Goal: Check status

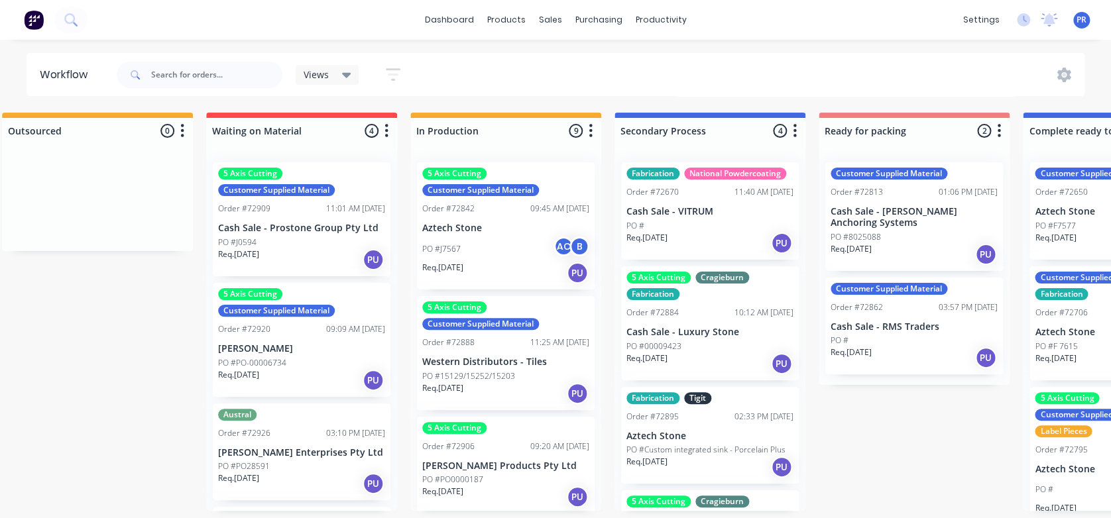
scroll to position [0, 278]
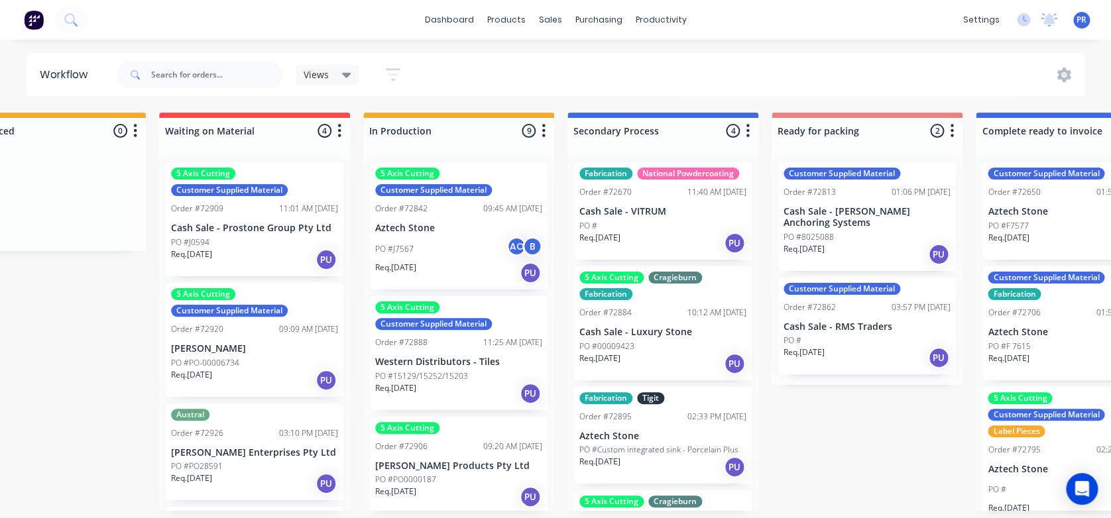
click at [675, 209] on p "Cash Sale - VITRUM" at bounding box center [662, 211] width 167 height 11
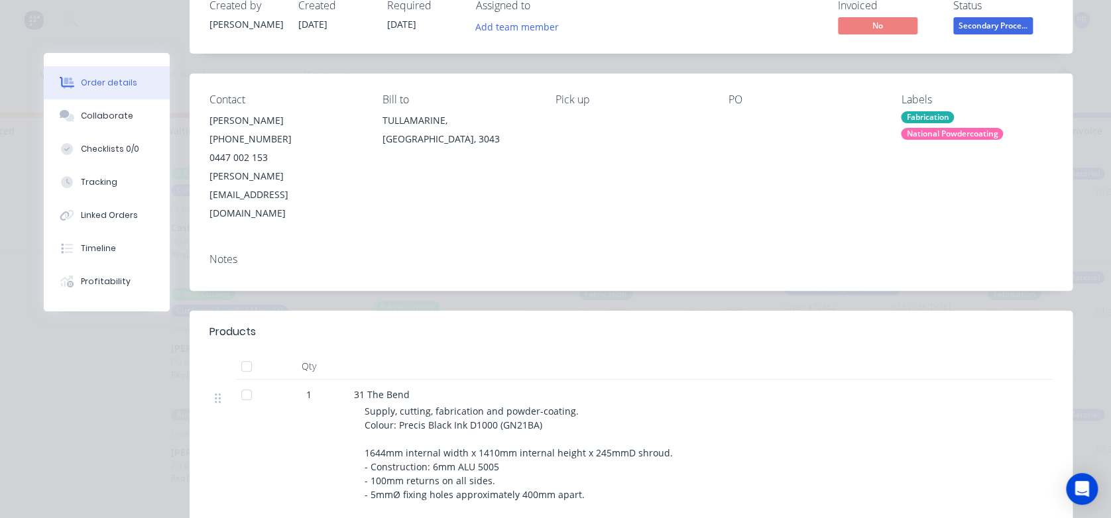
scroll to position [0, 0]
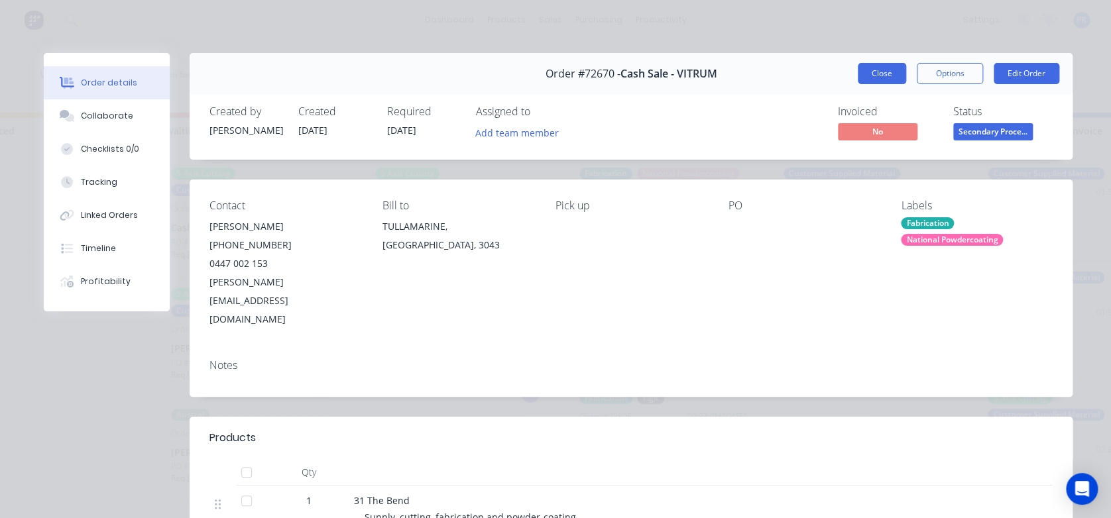
click at [766, 76] on button "Close" at bounding box center [882, 73] width 48 height 21
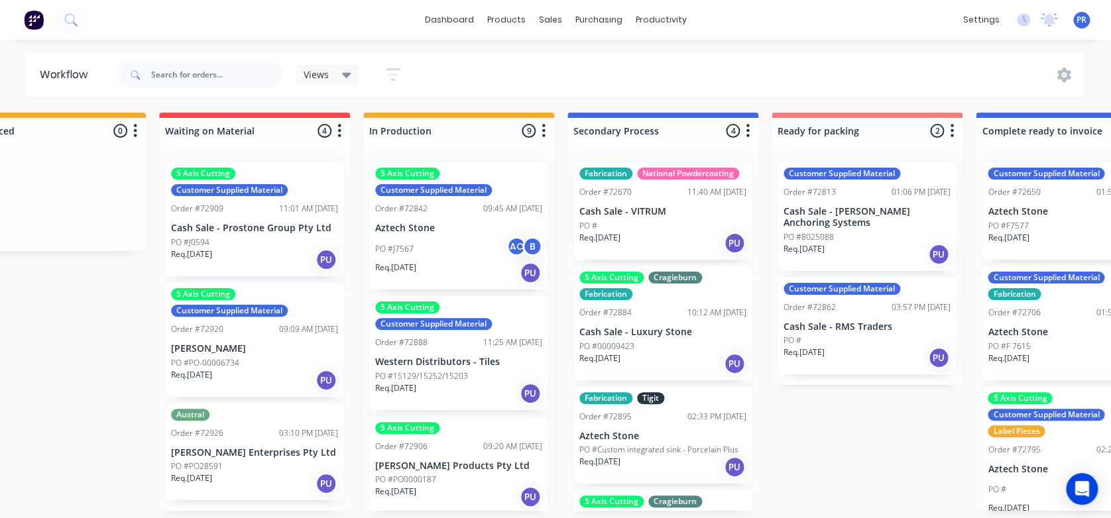
click at [249, 341] on div "5 Axis Cutting Customer Supplied Material Order #72920 09:09 AM [DATE] [PERSON_…" at bounding box center [255, 340] width 178 height 114
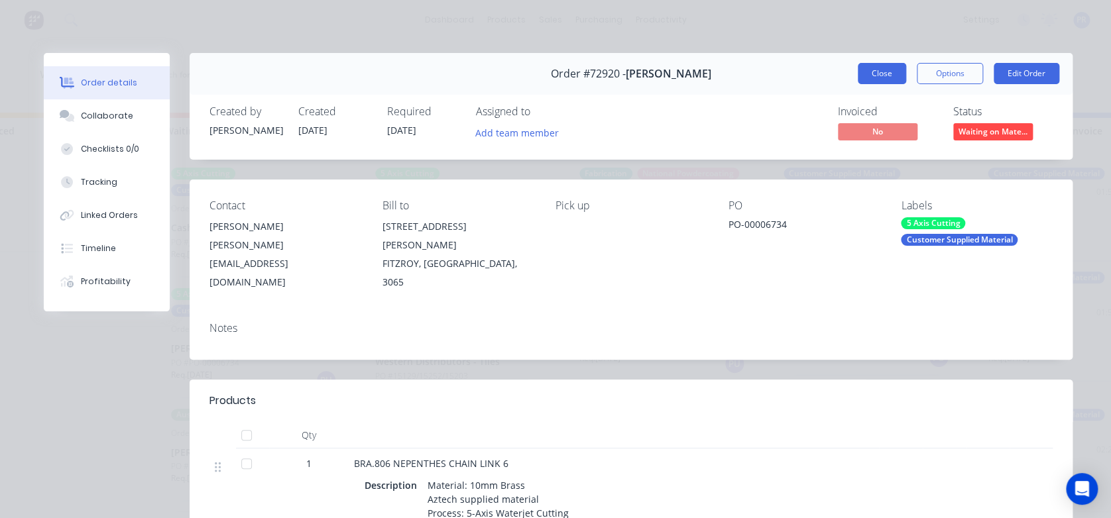
click at [766, 69] on button "Close" at bounding box center [882, 73] width 48 height 21
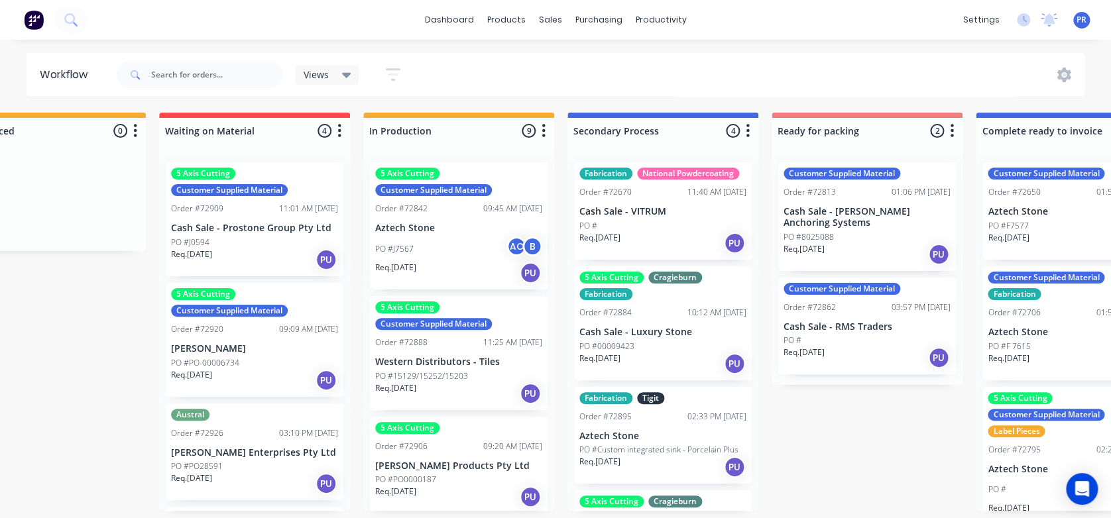
scroll to position [88, 0]
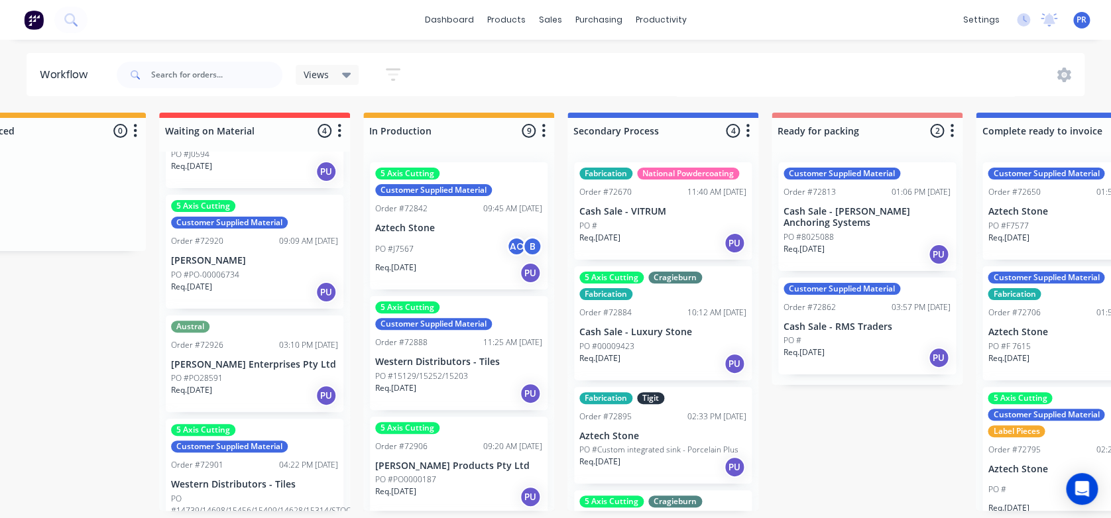
click at [233, 353] on div "Austral Order #72926 03:10 PM [DATE] [PERSON_NAME] Enterprises Pty Ltd PO #PO28…" at bounding box center [255, 364] width 178 height 97
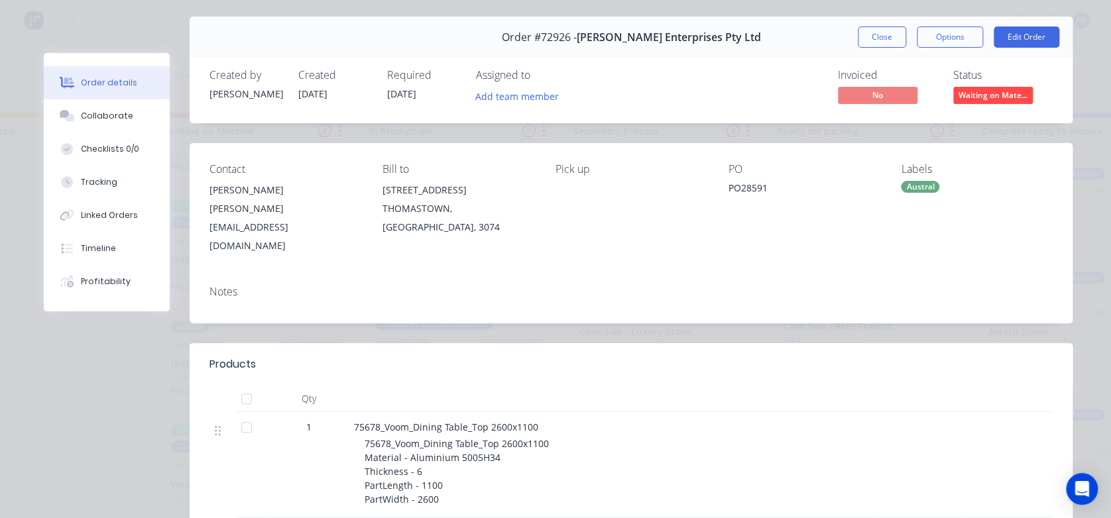
scroll to position [0, 0]
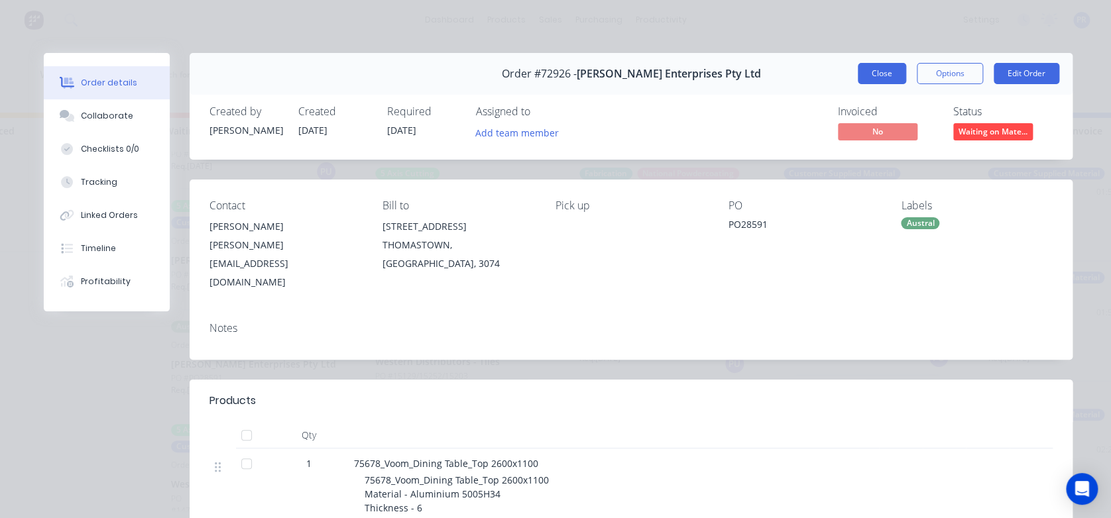
click at [766, 77] on button "Close" at bounding box center [882, 73] width 48 height 21
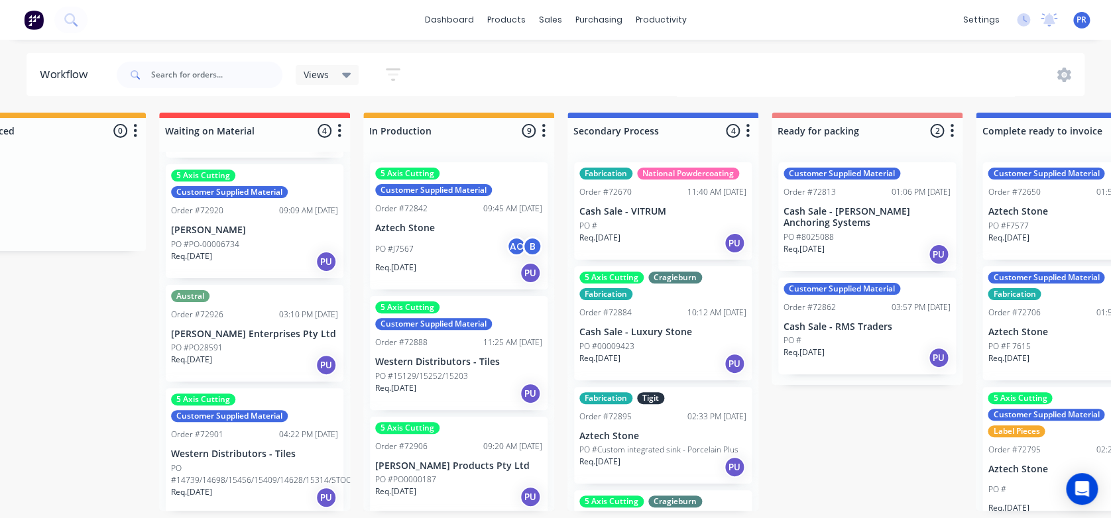
scroll to position [5, 278]
click at [264, 362] on p "Western Distributors - Tiles" at bounding box center [254, 454] width 167 height 11
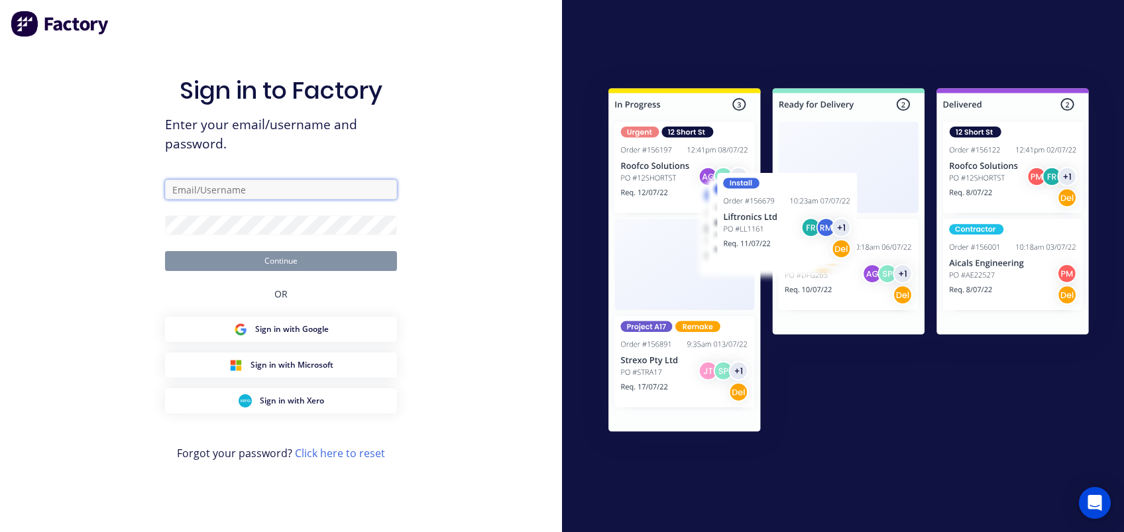
type input "[PERSON_NAME][EMAIL_ADDRESS][DOMAIN_NAME][PERSON_NAME]"
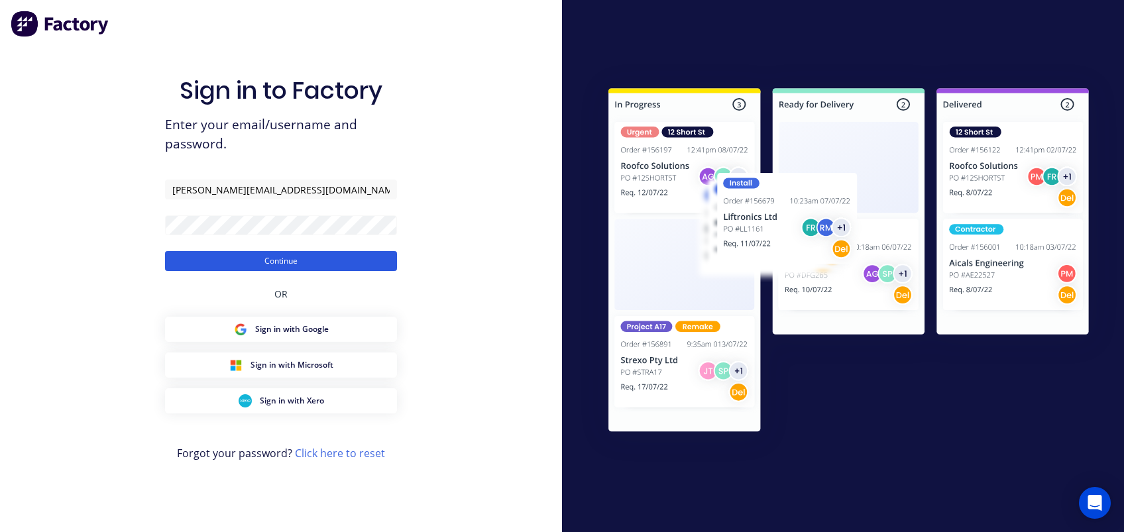
click at [378, 260] on button "Continue" at bounding box center [281, 261] width 232 height 20
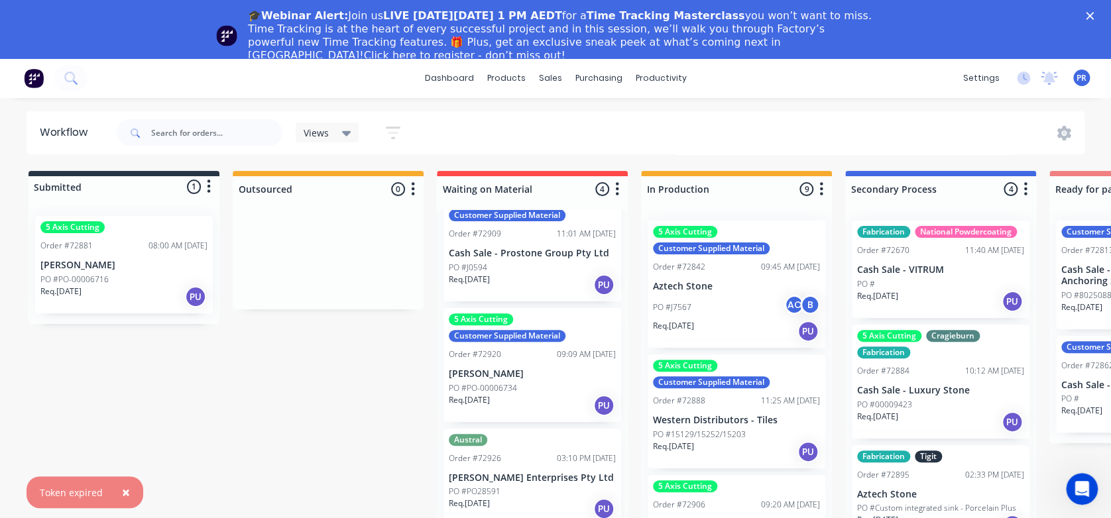
drag, startPoint x: 337, startPoint y: 385, endPoint x: 339, endPoint y: 443, distance: 57.7
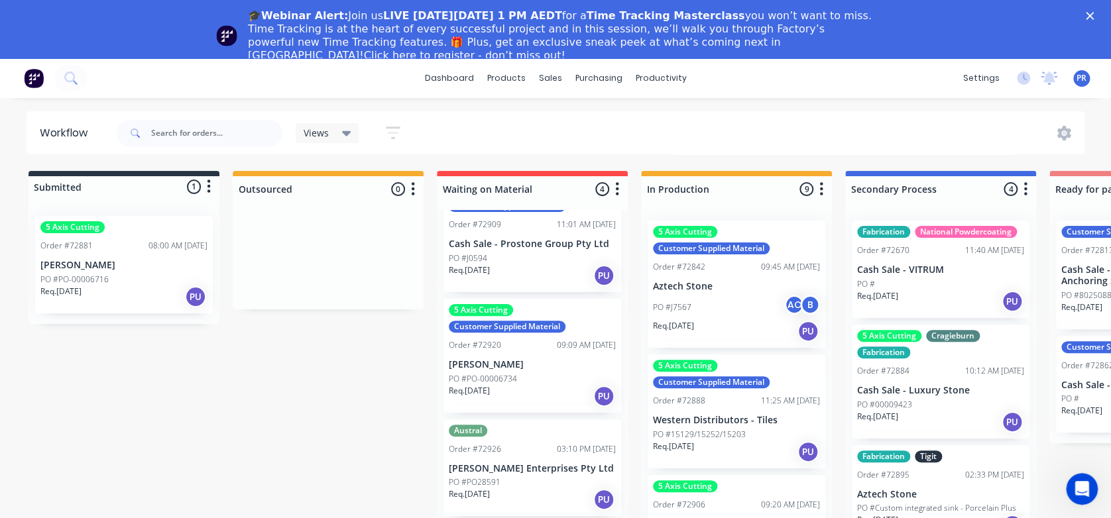
click at [766, 16] on polygon "Close" at bounding box center [1090, 16] width 8 height 8
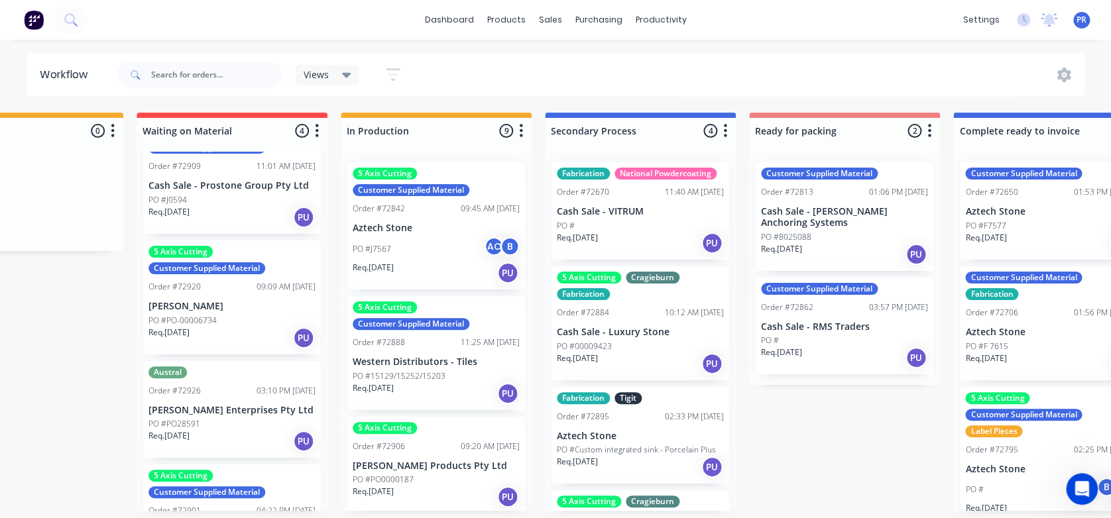
scroll to position [0, 333]
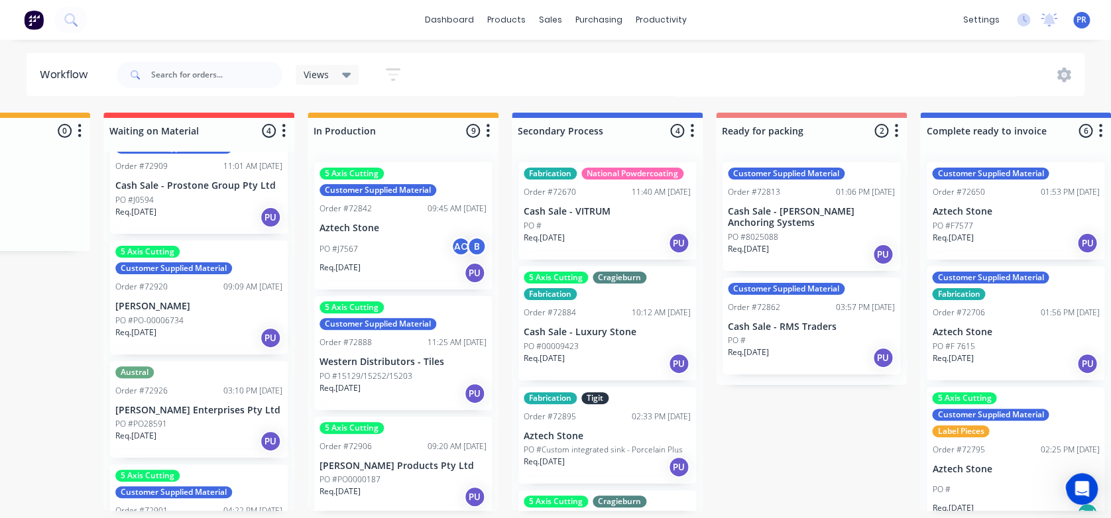
drag, startPoint x: 329, startPoint y: 429, endPoint x: 390, endPoint y: 420, distance: 61.0
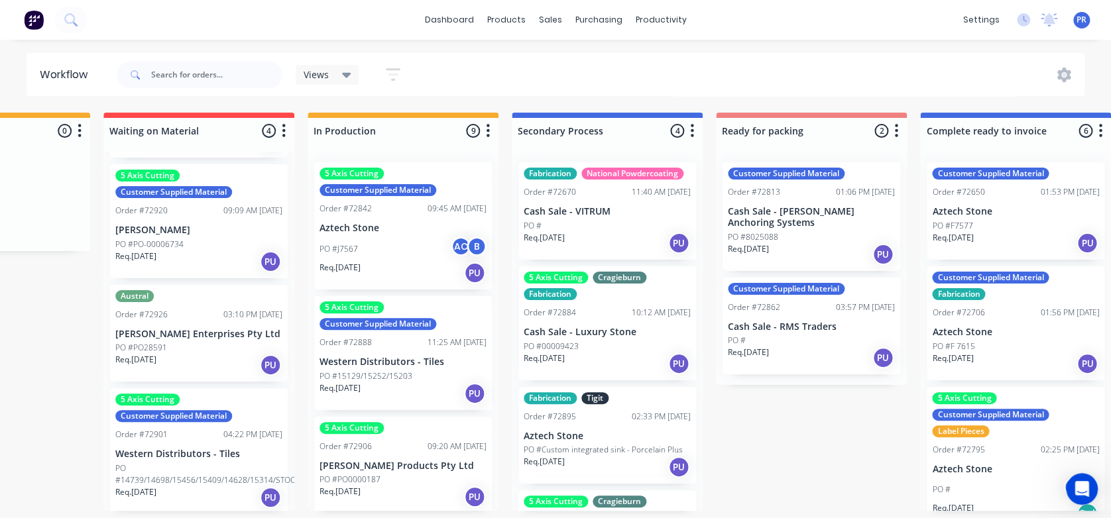
click at [194, 362] on div "5 Axis Cutting Customer Supplied Material Order #72901 04:22 PM [DATE] Western …" at bounding box center [199, 451] width 178 height 126
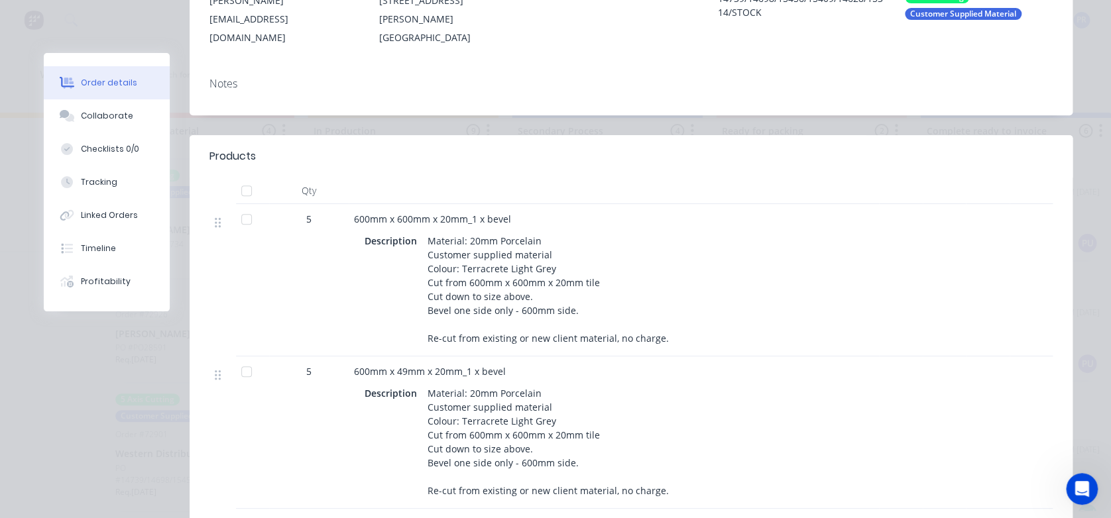
scroll to position [0, 0]
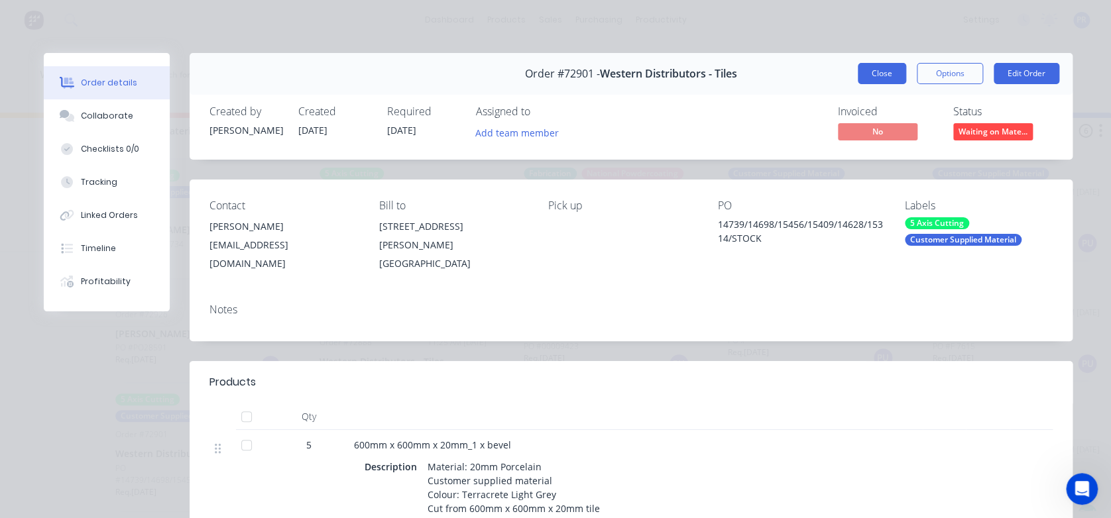
click at [766, 80] on button "Close" at bounding box center [882, 73] width 48 height 21
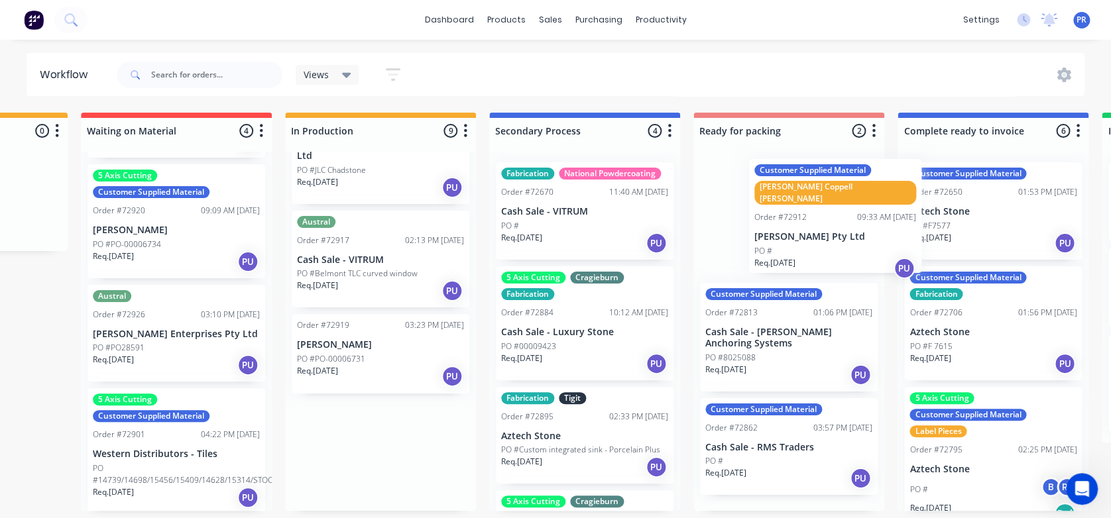
scroll to position [0, 357]
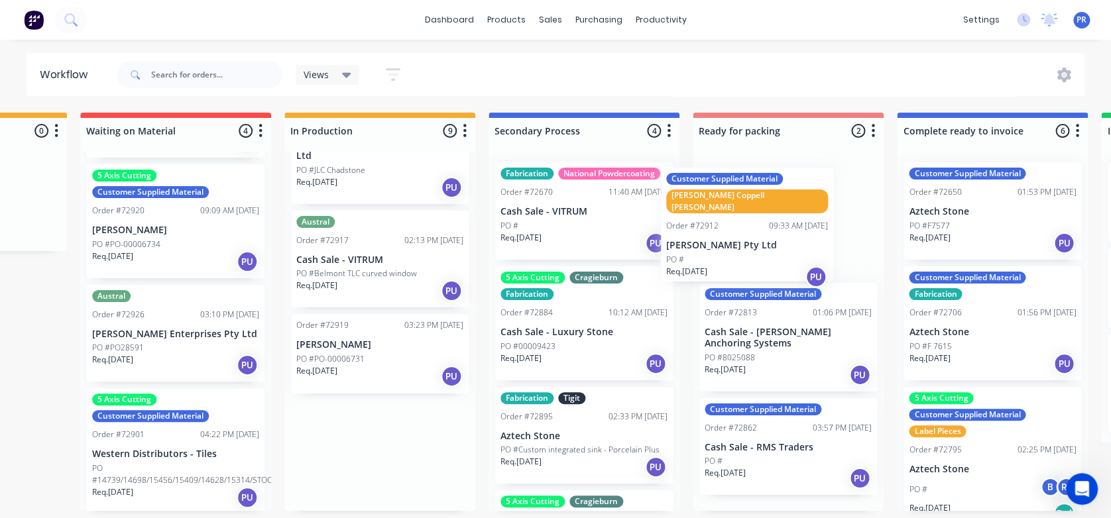
drag, startPoint x: 422, startPoint y: 374, endPoint x: 775, endPoint y: 228, distance: 381.6
click at [766, 228] on div "Submitted 1 Status colour #273444 hex #273444 Save Cancel Summaries Total order…" at bounding box center [834, 312] width 2403 height 398
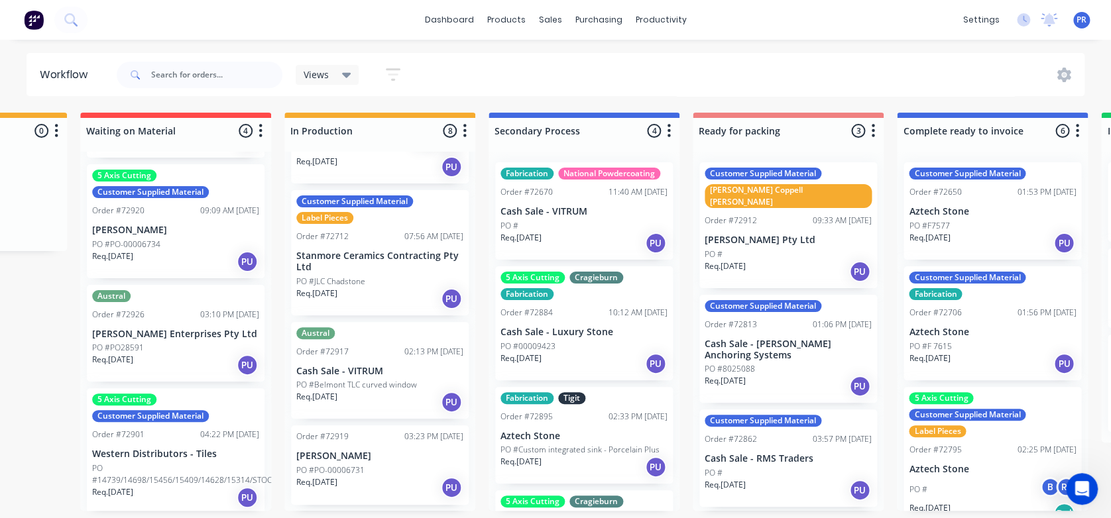
scroll to position [559, 0]
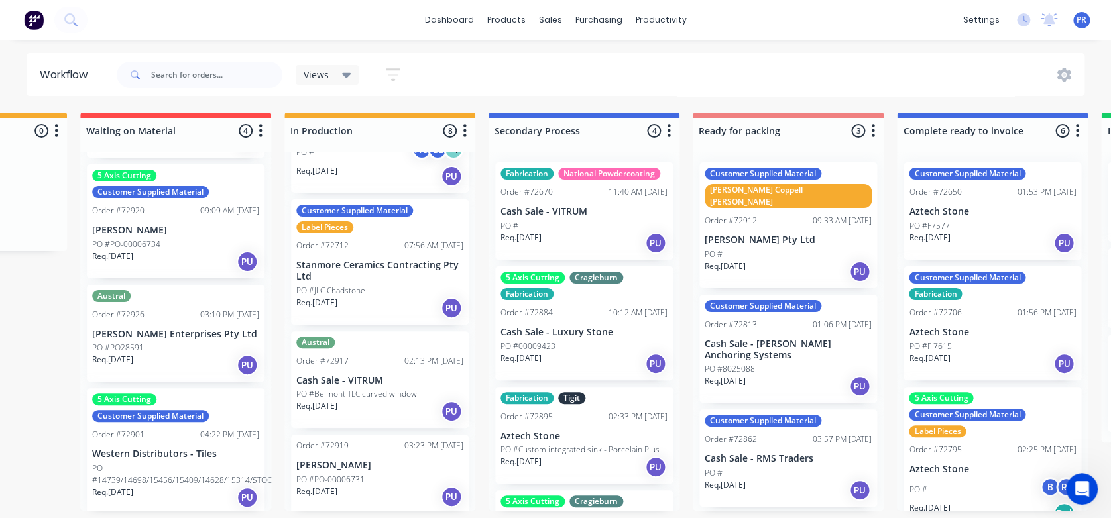
click at [376, 362] on div "PO #PO-00006731" at bounding box center [379, 480] width 167 height 12
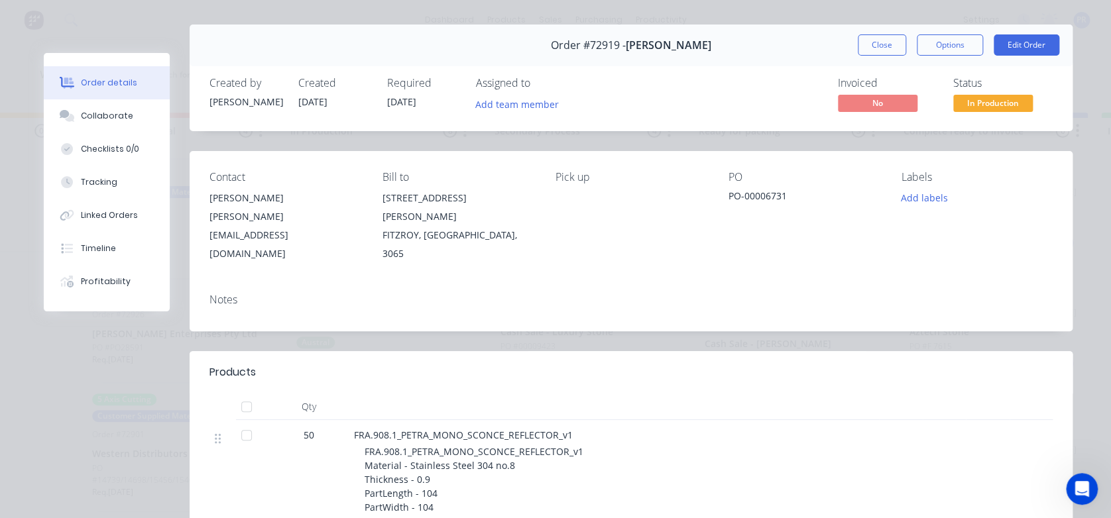
scroll to position [0, 0]
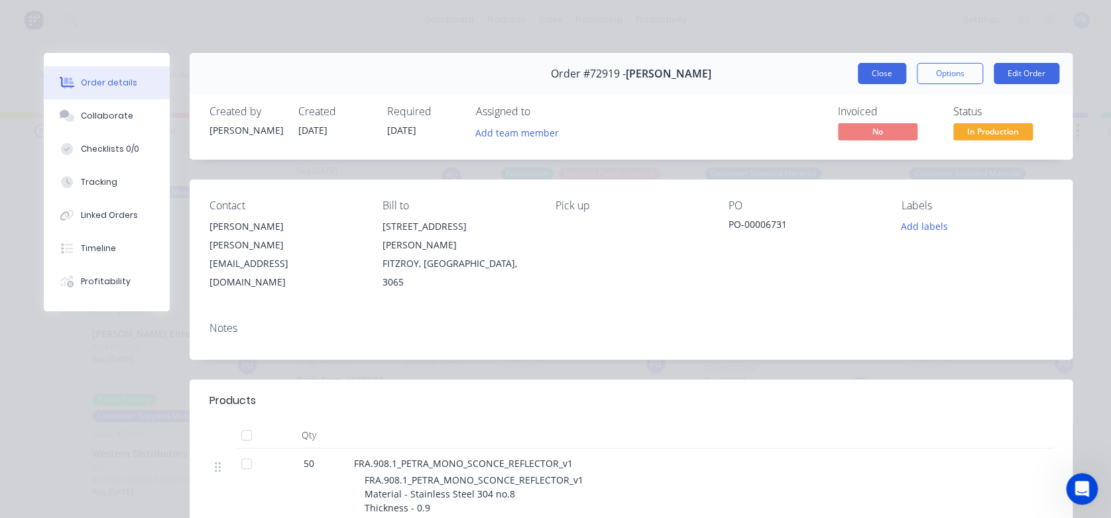
click at [766, 76] on button "Close" at bounding box center [882, 73] width 48 height 21
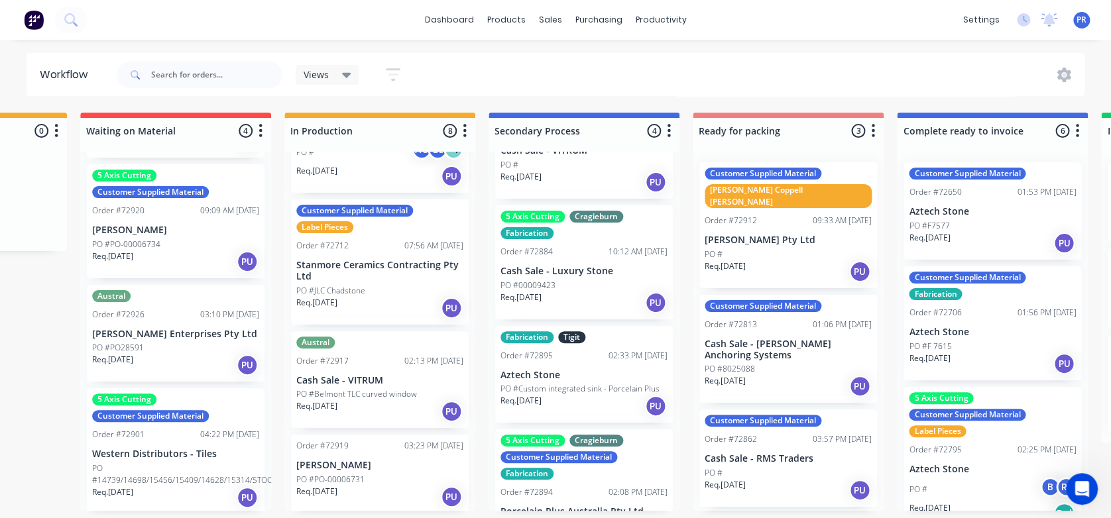
scroll to position [88, 0]
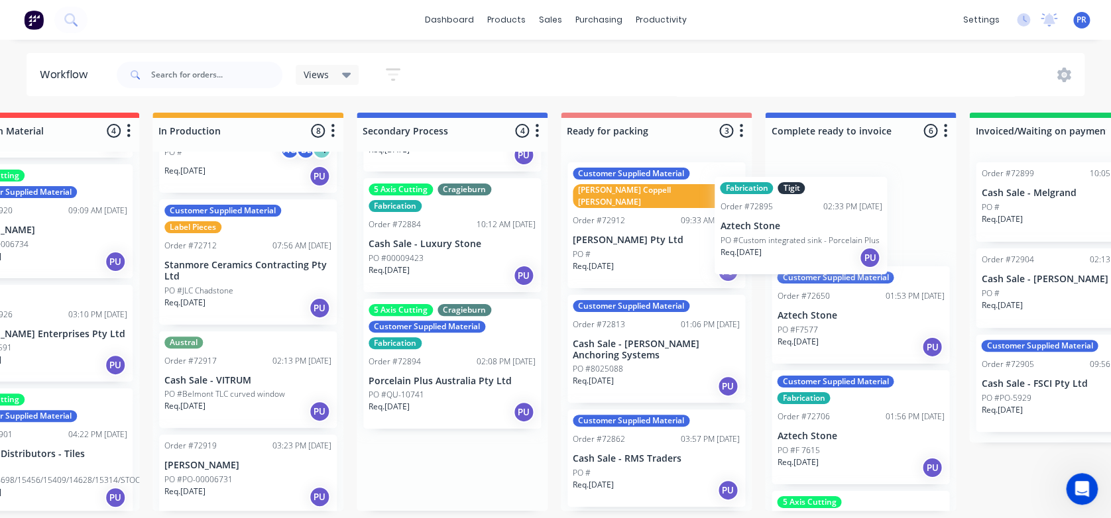
drag, startPoint x: 586, startPoint y: 353, endPoint x: 862, endPoint y: 223, distance: 305.4
click at [766, 223] on div "Submitted 1 Status colour #273444 hex #273444 Save Cancel Summaries Total order…" at bounding box center [703, 312] width 2403 height 398
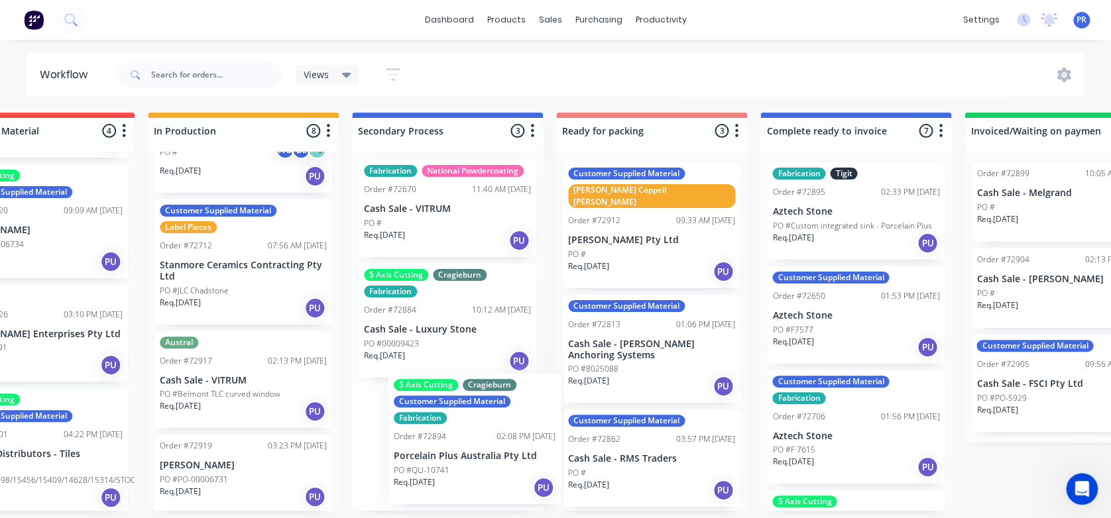
scroll to position [5, 493]
drag, startPoint x: 438, startPoint y: 433, endPoint x: 467, endPoint y: 425, distance: 30.2
click at [471, 362] on div "Fabrication National Powdercoating Order #72670 11:40 AM [DATE] Cash Sale - VIT…" at bounding box center [447, 331] width 191 height 359
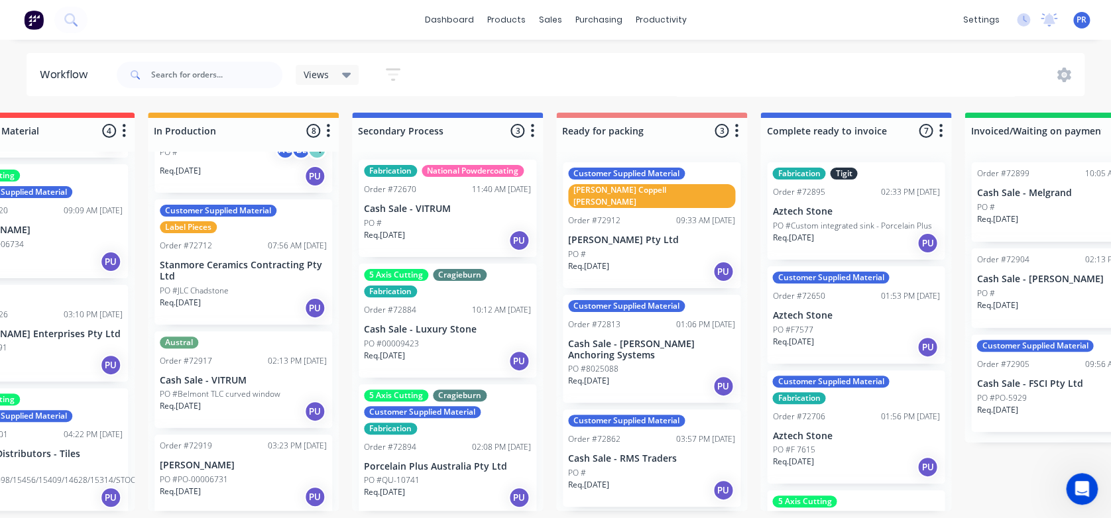
scroll to position [0, 0]
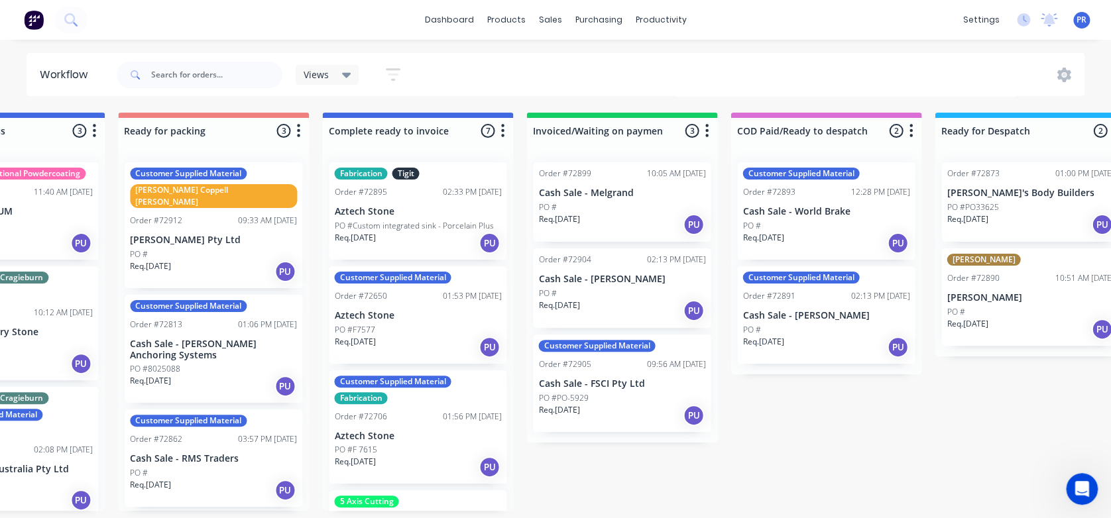
drag, startPoint x: 621, startPoint y: 492, endPoint x: 703, endPoint y: 487, distance: 81.7
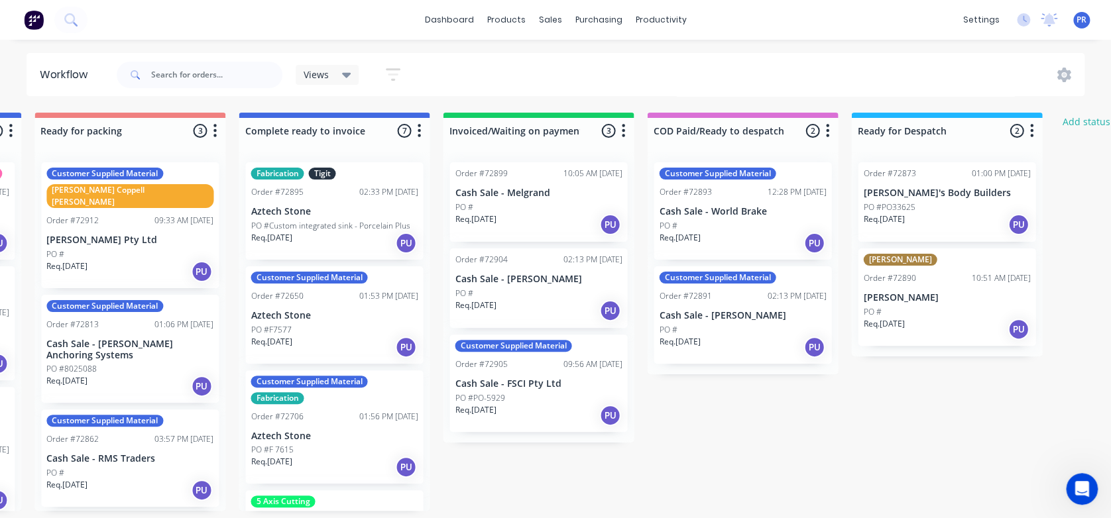
drag, startPoint x: 703, startPoint y: 487, endPoint x: 736, endPoint y: 477, distance: 34.6
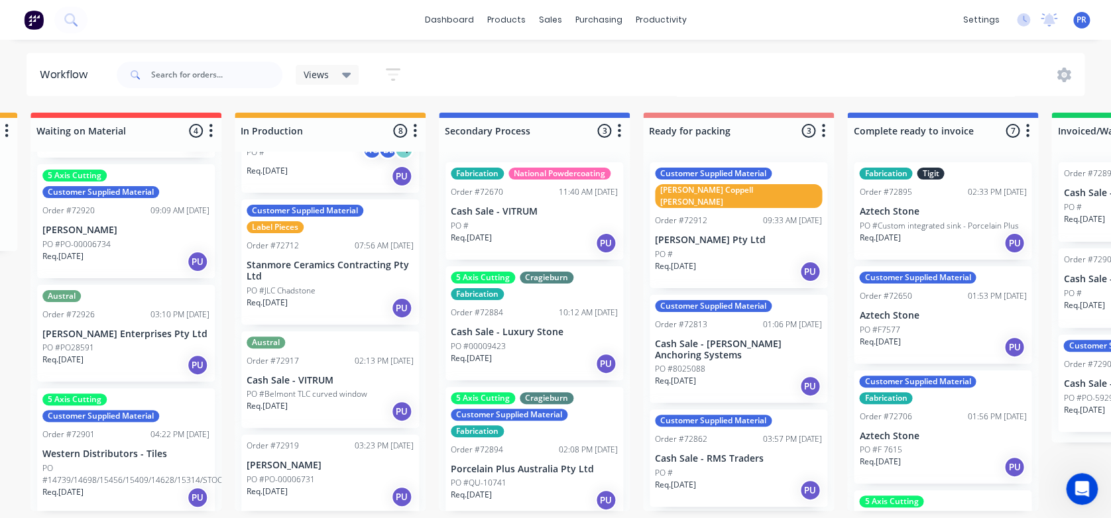
scroll to position [5, 0]
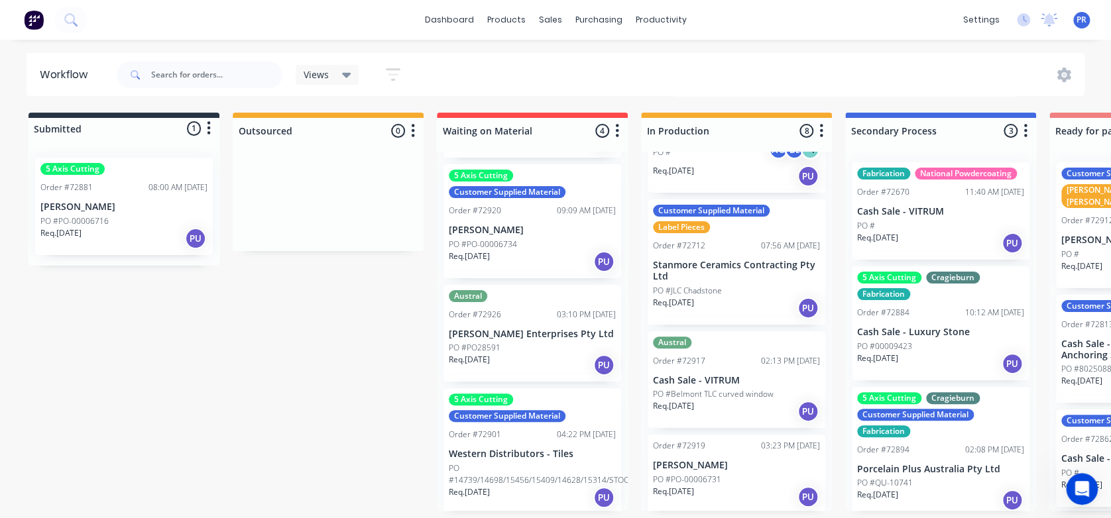
drag, startPoint x: 736, startPoint y: 477, endPoint x: 528, endPoint y: 483, distance: 208.2
click at [516, 362] on p "Western Distributors - Tiles" at bounding box center [532, 454] width 167 height 11
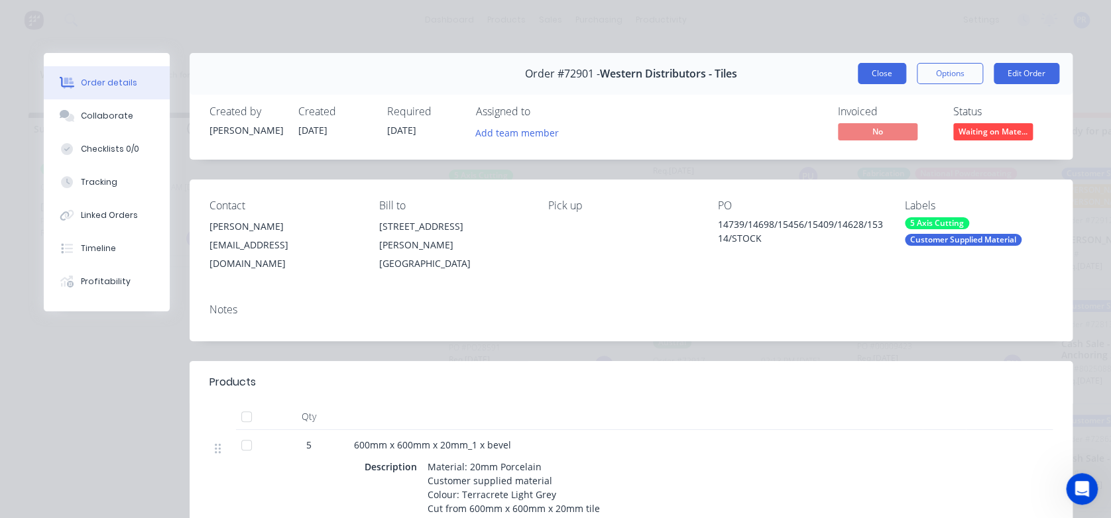
click at [766, 69] on button "Close" at bounding box center [882, 73] width 48 height 21
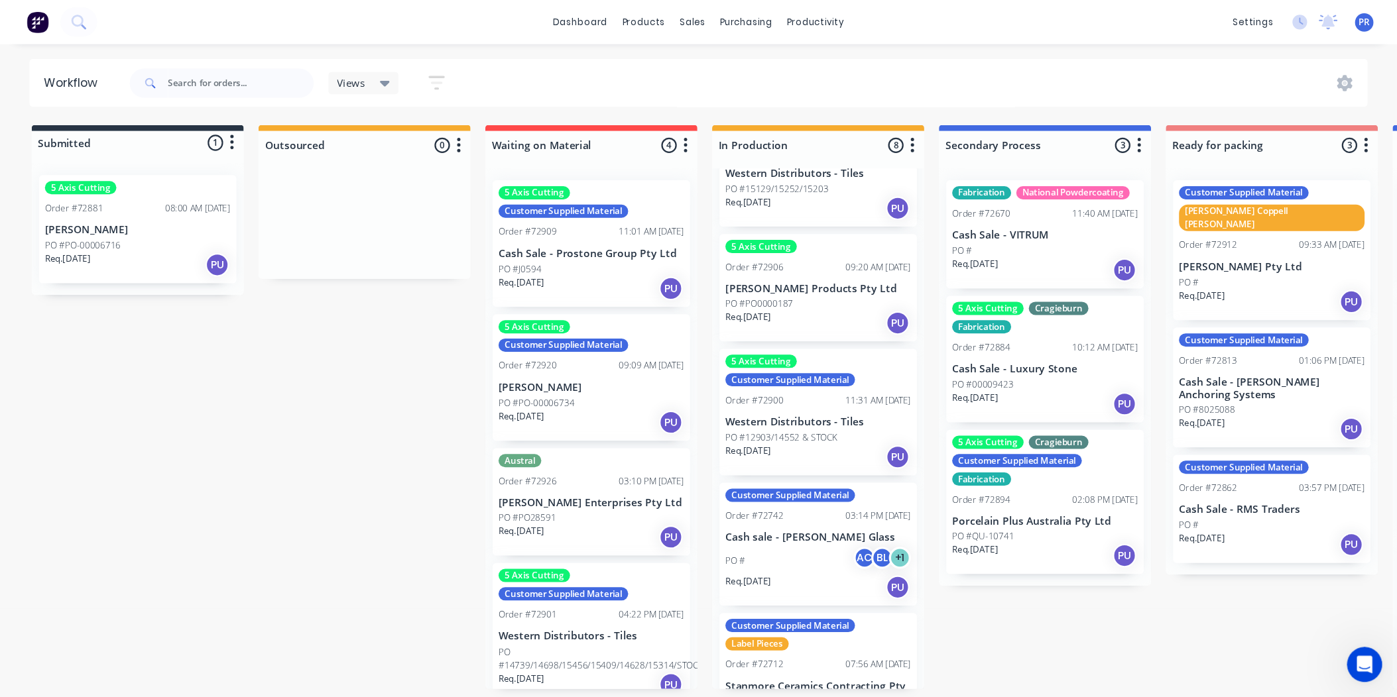
scroll to position [206, 0]
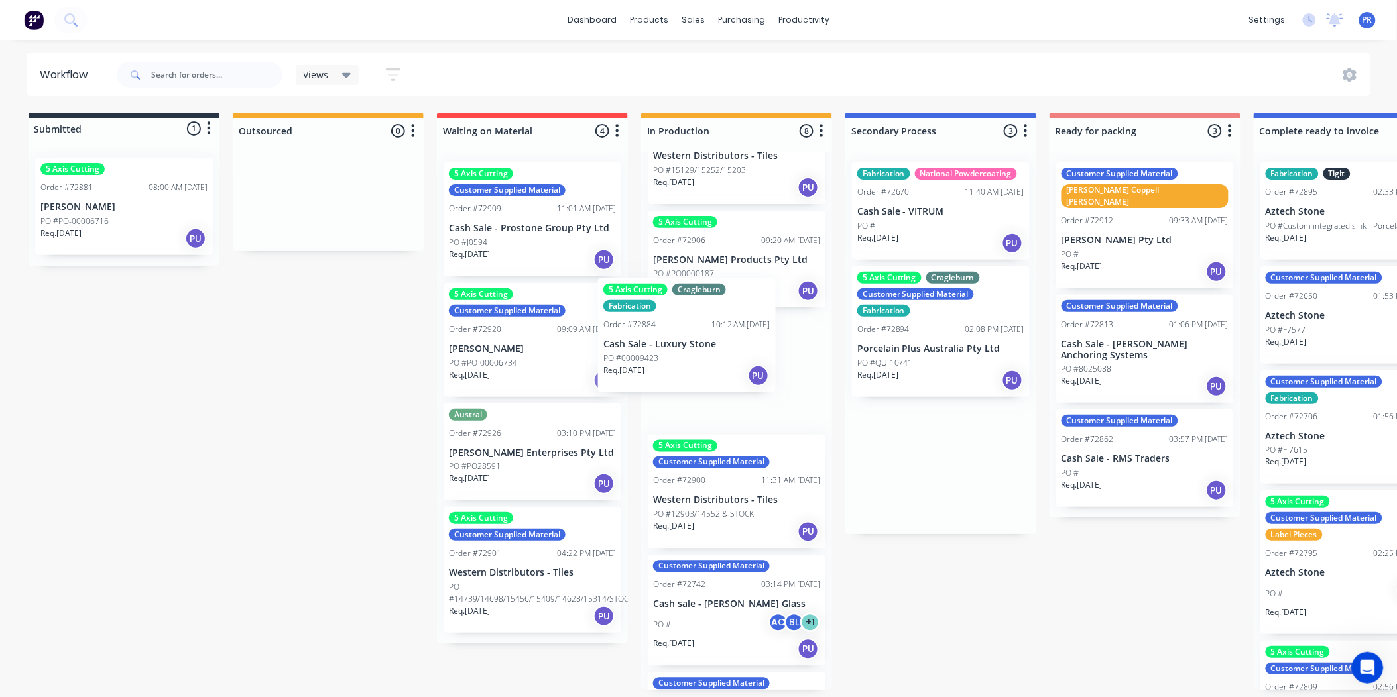
drag, startPoint x: 1011, startPoint y: 270, endPoint x: 732, endPoint y: 285, distance: 279.5
click at [732, 285] on div "Submitted 1 Status colour #273444 hex #273444 Save Cancel Summaries Total order…" at bounding box center [1191, 401] width 2403 height 577
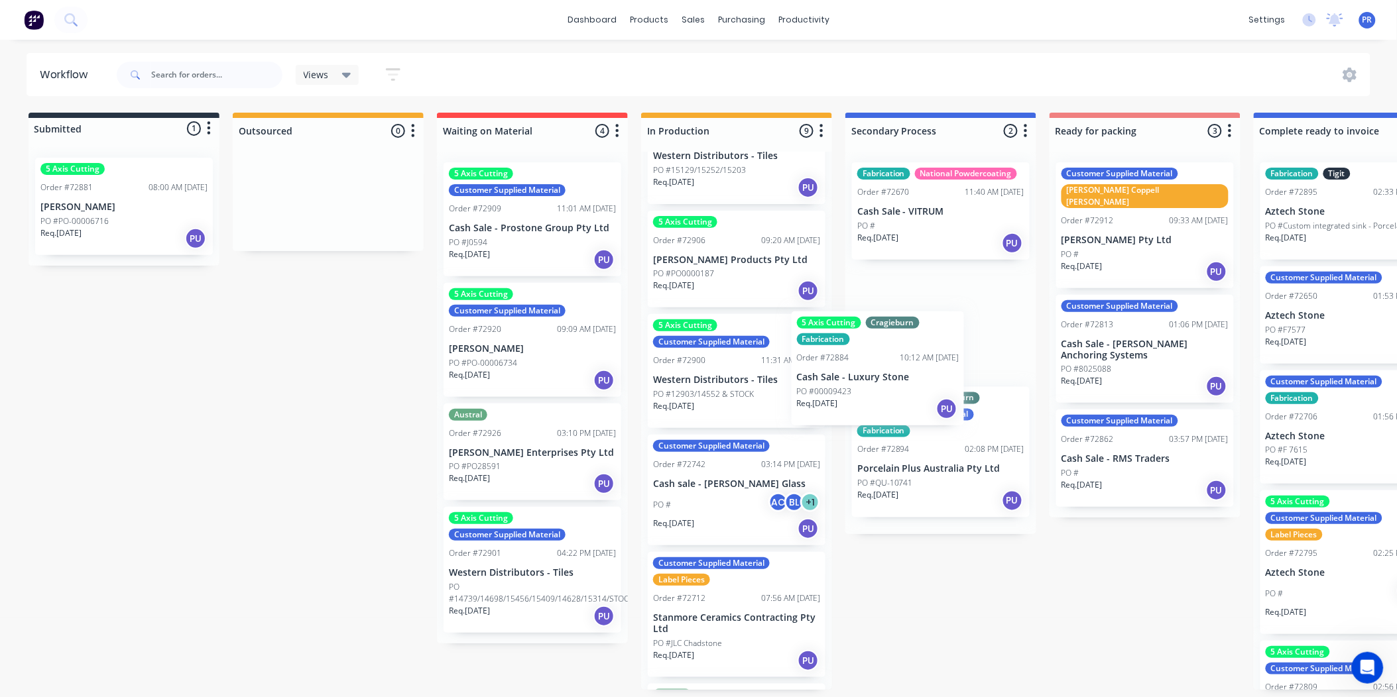
drag, startPoint x: 785, startPoint y: 381, endPoint x: 876, endPoint y: 376, distance: 90.9
click at [766, 362] on div "Submitted 1 Status colour #273444 hex #273444 Save Cancel Summaries Total order…" at bounding box center [1191, 401] width 2403 height 577
